Goal: Transaction & Acquisition: Book appointment/travel/reservation

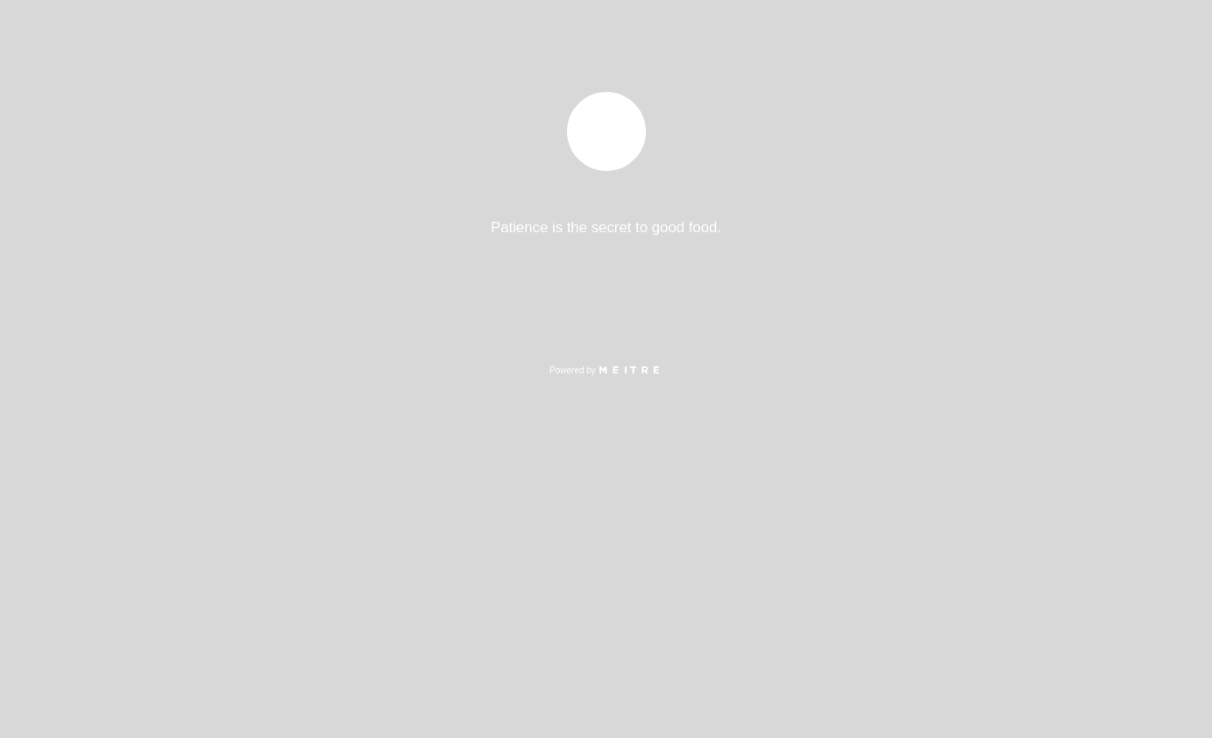
select select "es"
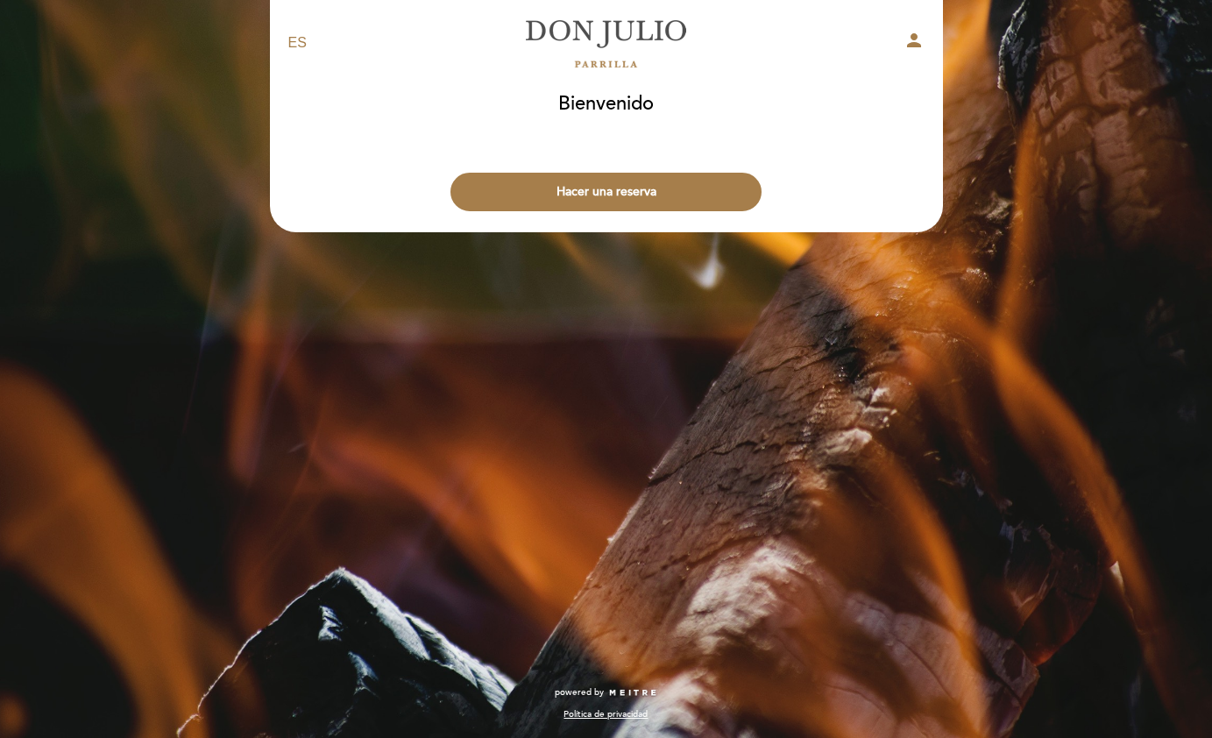
click at [586, 224] on header "EN ES PT [PERSON_NAME] person [GEOGRAPHIC_DATA] [GEOGRAPHIC_DATA], Cambiar usua…" at bounding box center [606, 116] width 673 height 232
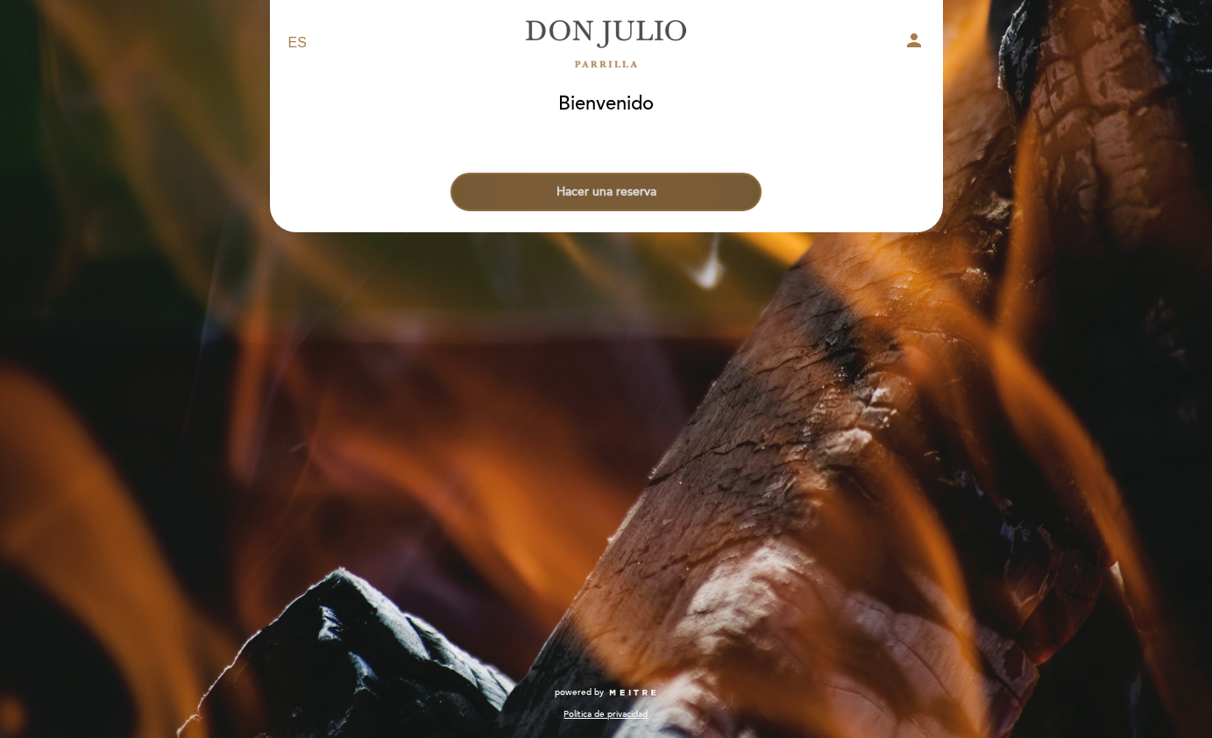
click at [586, 203] on button "Hacer una reserva" at bounding box center [606, 192] width 311 height 39
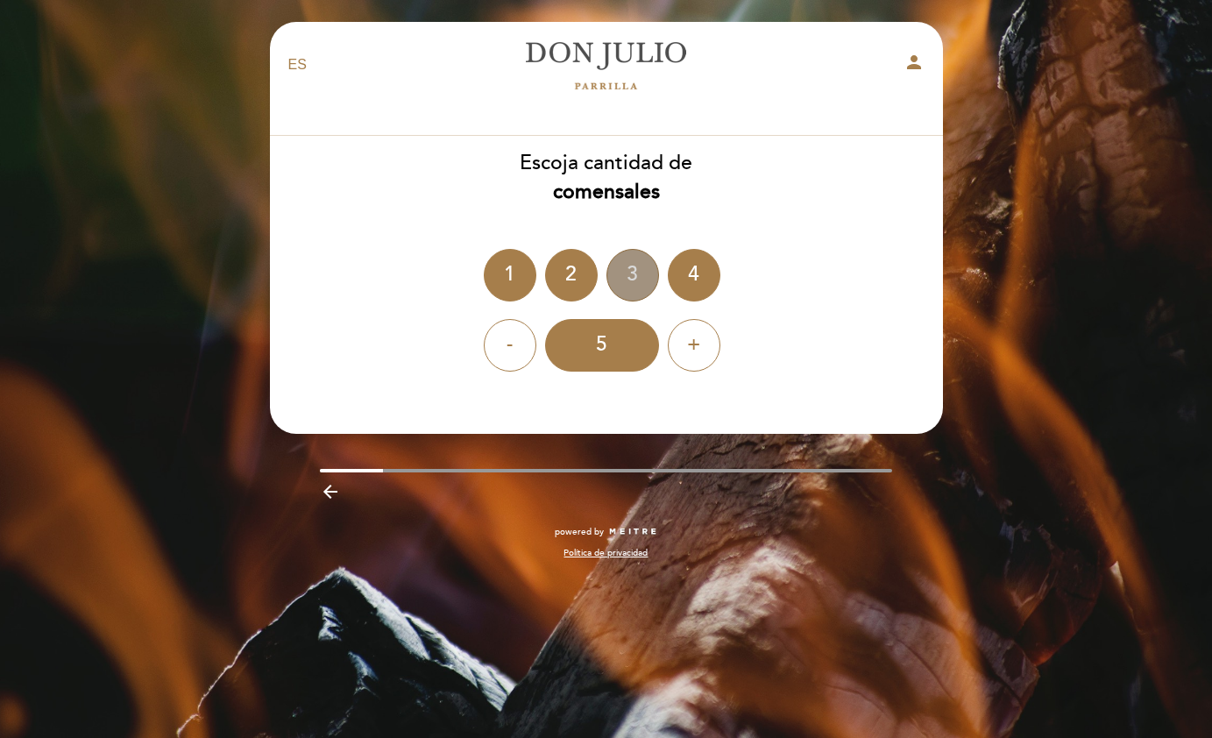
click at [624, 273] on div "3" at bounding box center [633, 275] width 53 height 53
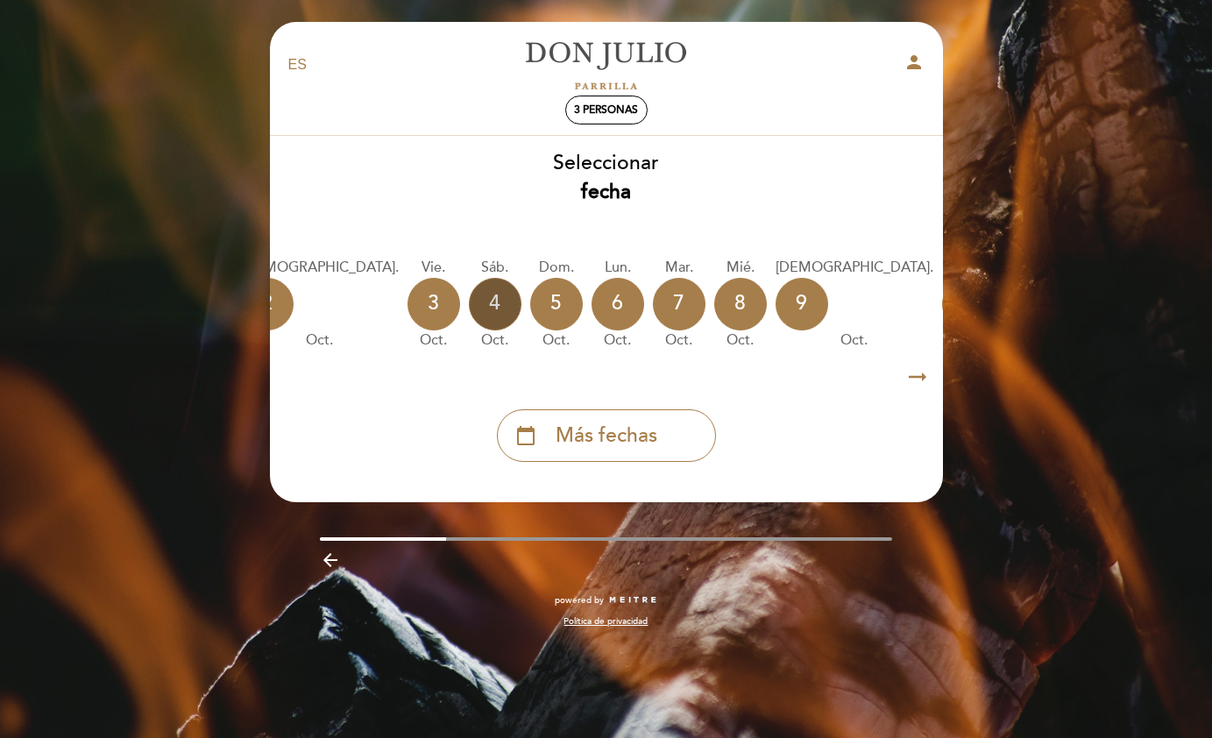
scroll to position [0, 330]
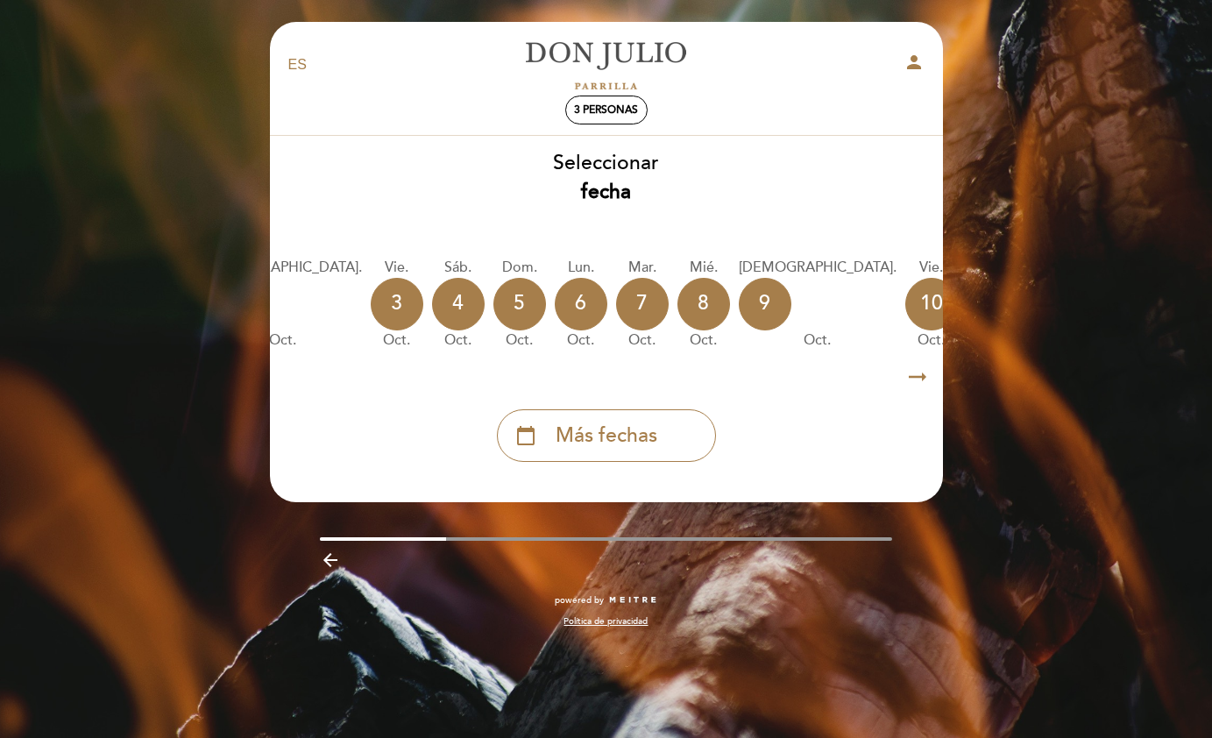
click at [1090, 300] on div "13" at bounding box center [1116, 304] width 53 height 53
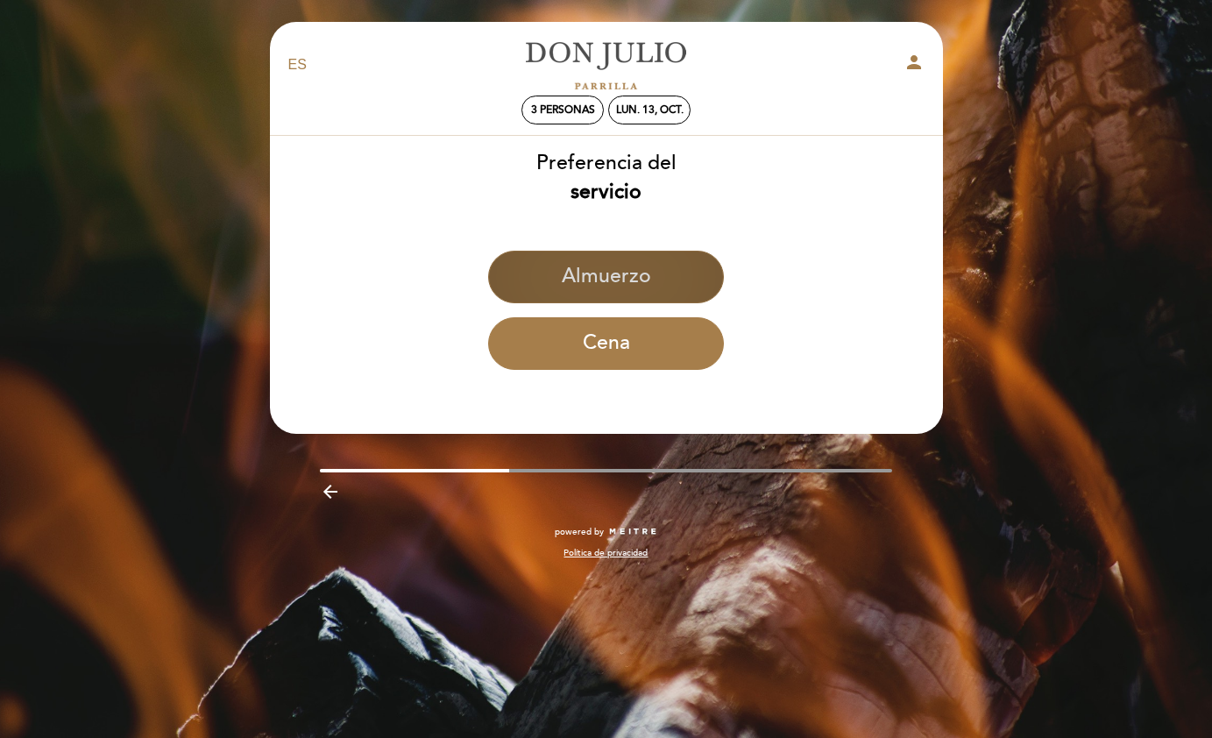
click at [646, 277] on button "Almuerzo" at bounding box center [606, 277] width 236 height 53
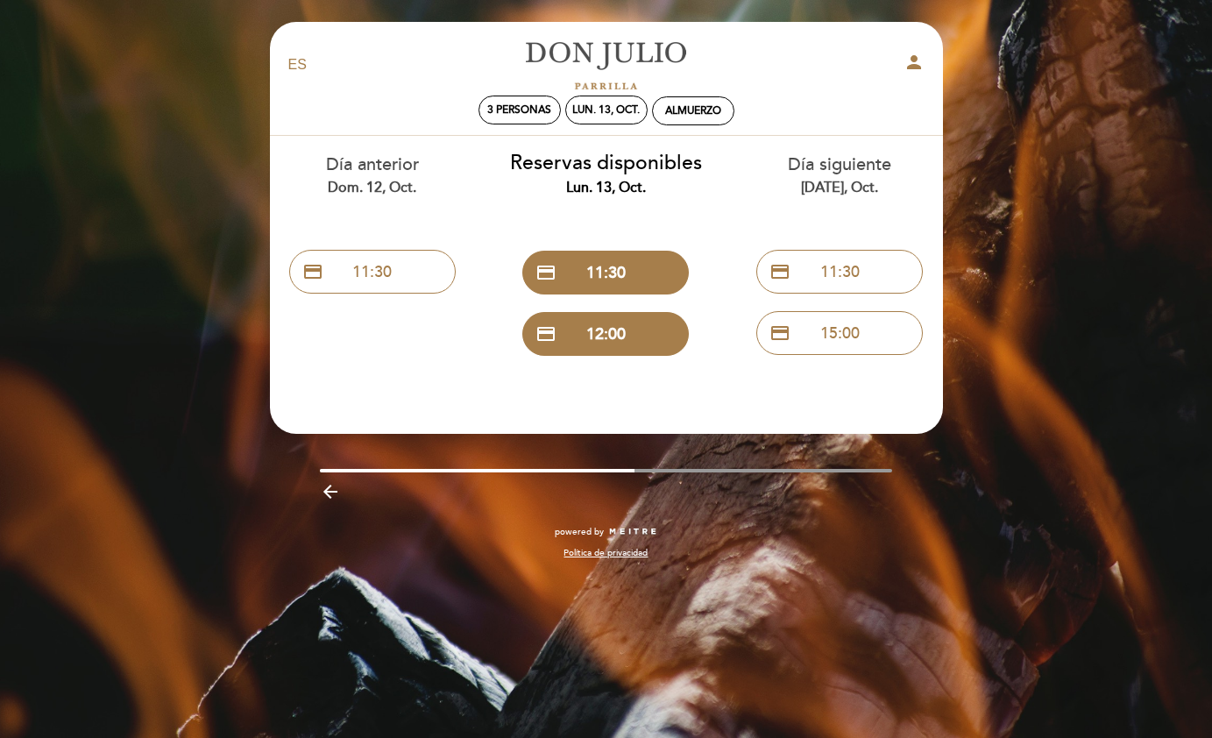
click at [332, 492] on icon "arrow_backward" at bounding box center [330, 491] width 21 height 21
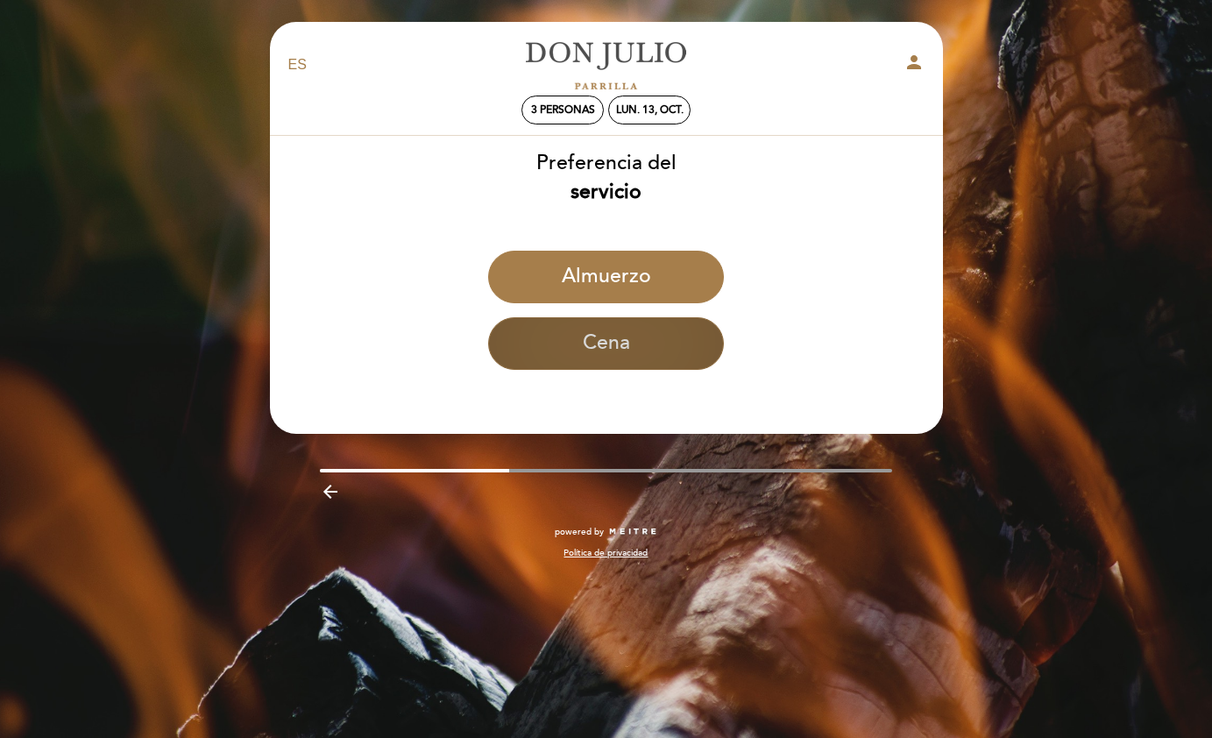
click at [658, 355] on button "Cena" at bounding box center [606, 343] width 236 height 53
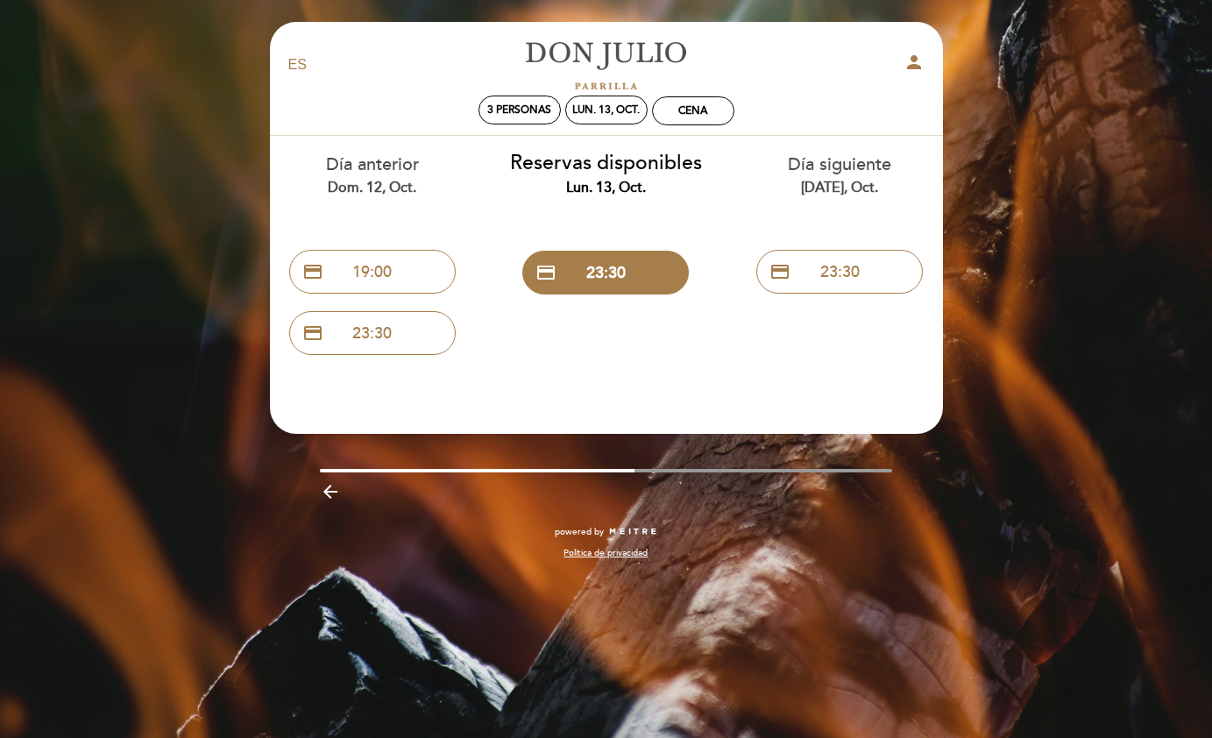
click at [318, 490] on div "arrow_backward" at bounding box center [606, 490] width 699 height 36
click at [328, 490] on icon "arrow_backward" at bounding box center [330, 491] width 21 height 21
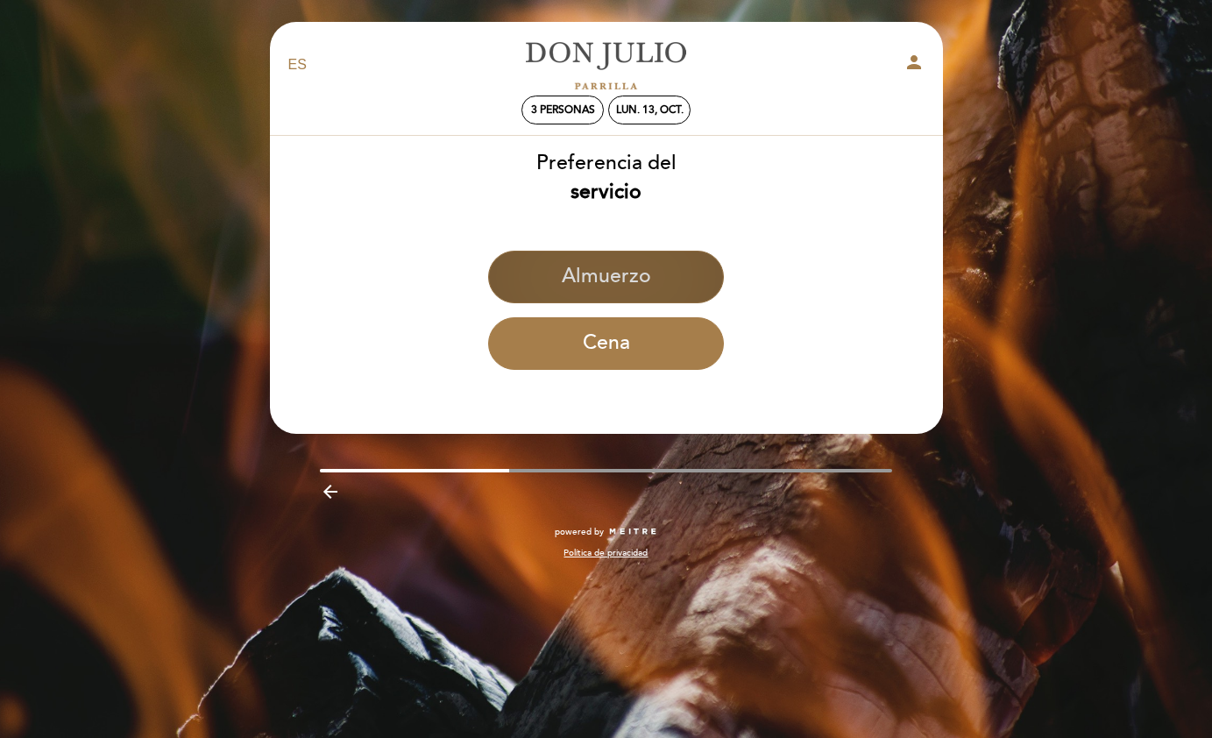
click at [588, 288] on button "Almuerzo" at bounding box center [606, 277] width 236 height 53
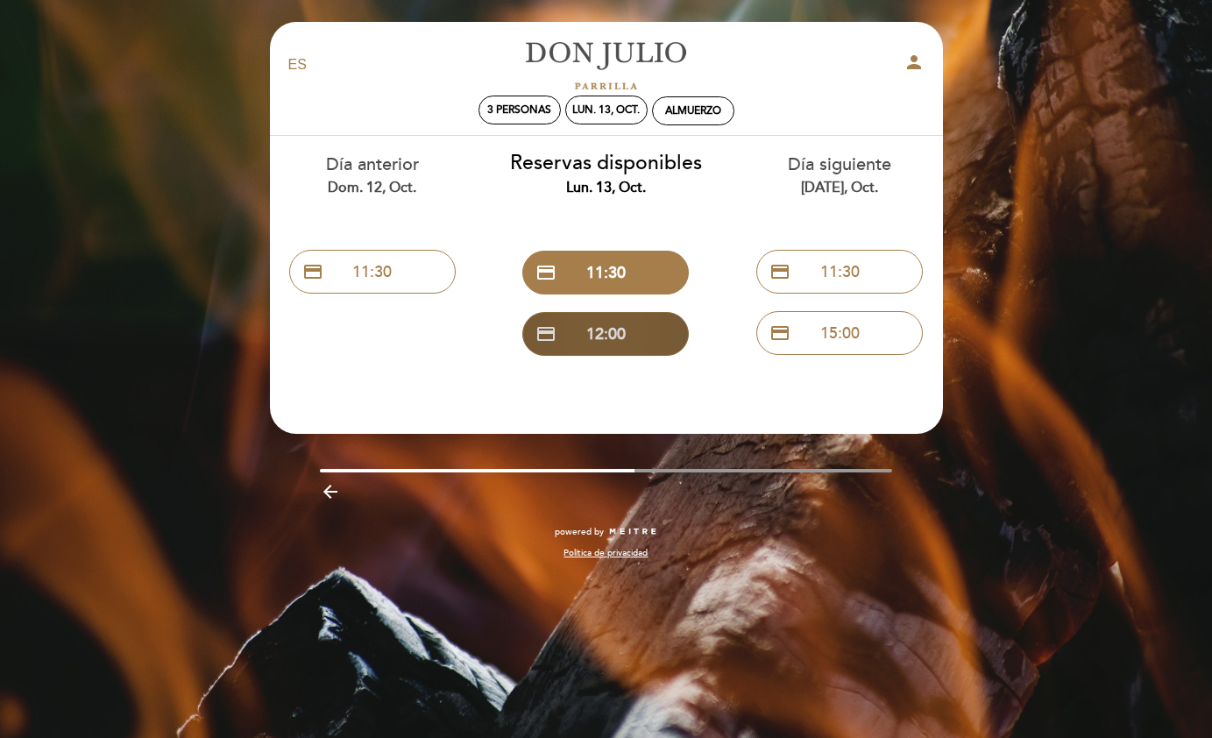
click at [608, 346] on button "credit_card 12:00" at bounding box center [605, 334] width 167 height 44
